Goal: Complete application form

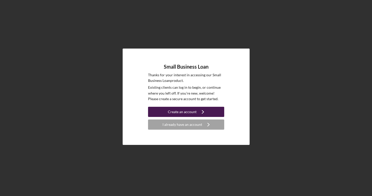
click at [201, 111] on icon "Icon/Navigate" at bounding box center [203, 111] width 13 height 13
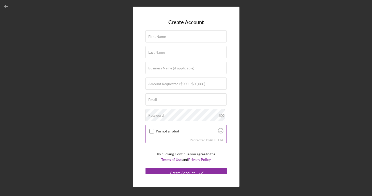
scroll to position [4, 0]
